Goal: Transaction & Acquisition: Purchase product/service

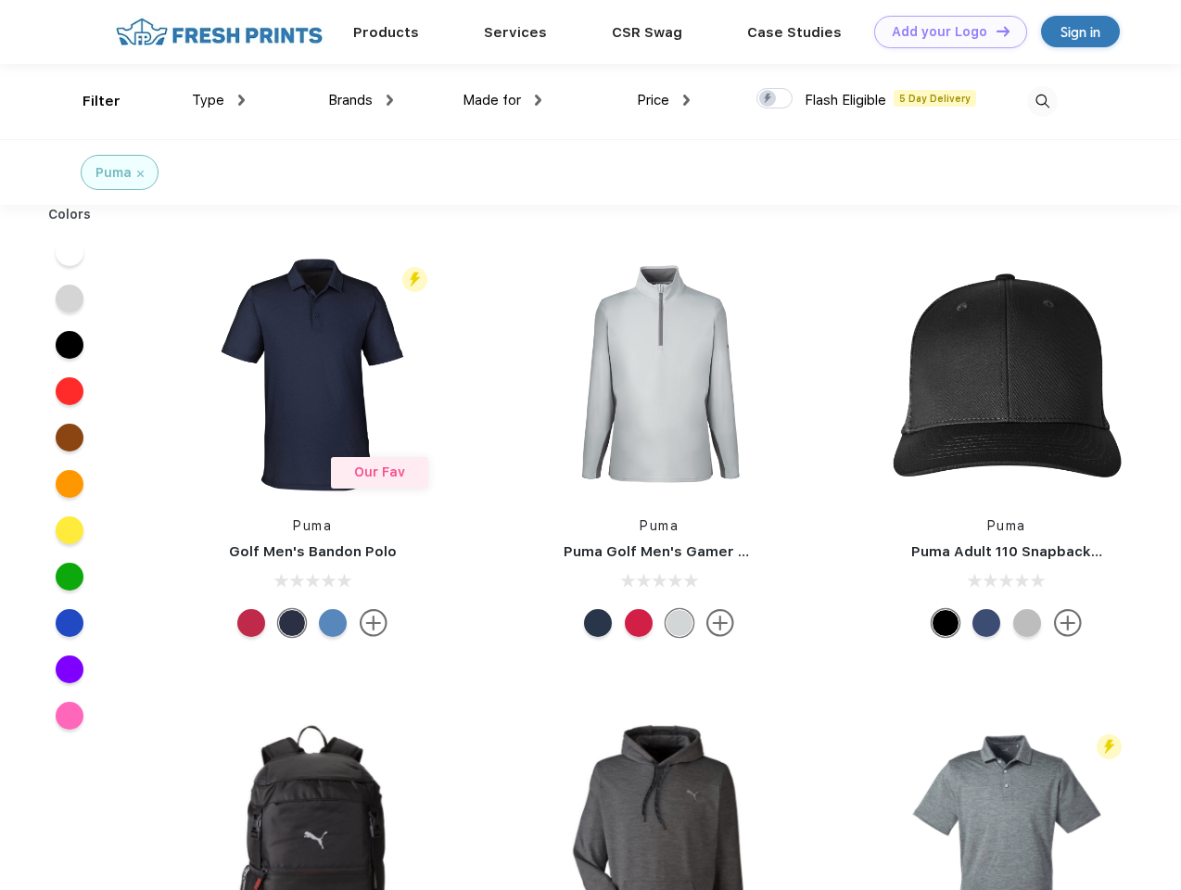
scroll to position [1, 0]
click at [944, 32] on link "Add your Logo Design Tool" at bounding box center [950, 32] width 153 height 32
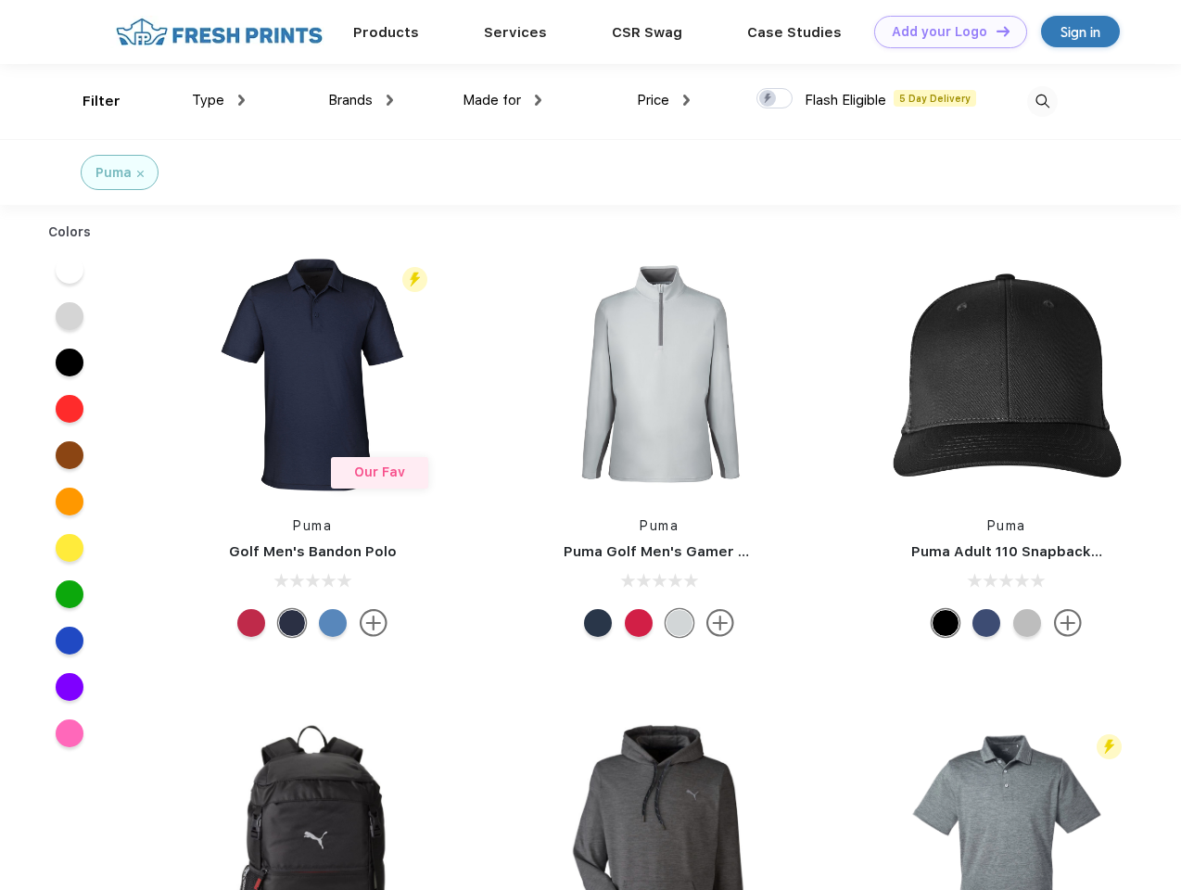
click at [0, 0] on div "Design Tool" at bounding box center [0, 0] width 0 height 0
click at [995, 31] on link "Add your Logo Design Tool" at bounding box center [950, 32] width 153 height 32
click at [89, 101] on div "Filter" at bounding box center [102, 101] width 38 height 21
click at [219, 100] on span "Type" at bounding box center [208, 100] width 32 height 17
click at [361, 100] on span "Brands" at bounding box center [350, 100] width 45 height 17
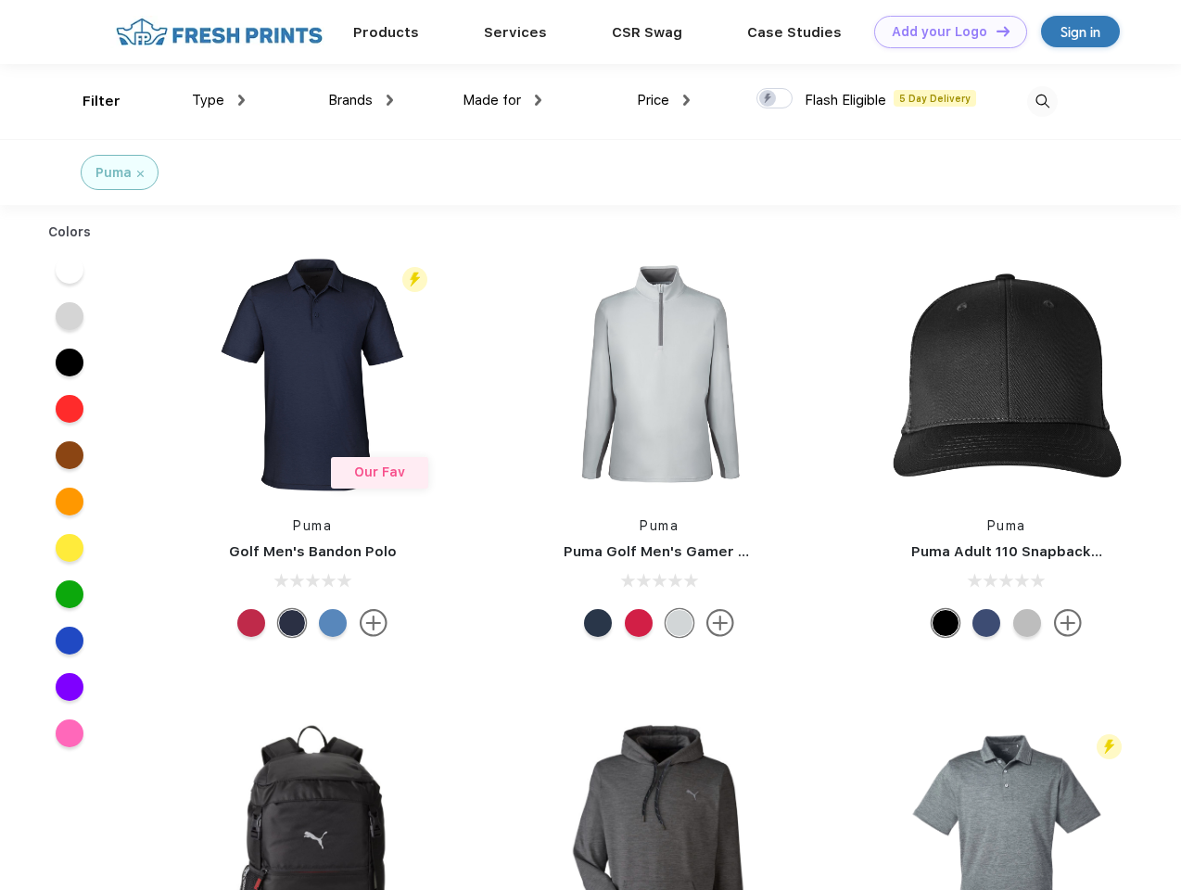
click at [503, 100] on span "Made for" at bounding box center [492, 100] width 58 height 17
click at [664, 100] on span "Price" at bounding box center [653, 100] width 32 height 17
click at [775, 99] on div at bounding box center [775, 98] width 36 height 20
click at [769, 99] on input "checkbox" at bounding box center [763, 93] width 12 height 12
click at [1042, 101] on img at bounding box center [1042, 101] width 31 height 31
